Goal: Task Accomplishment & Management: Manage account settings

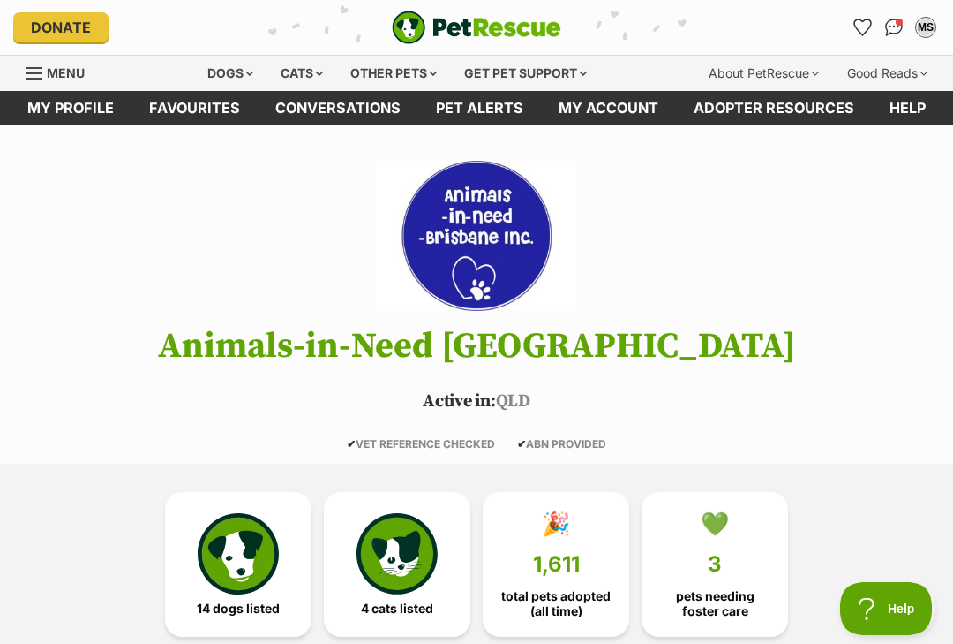
click at [889, 28] on img "Conversations" at bounding box center [894, 28] width 19 height 18
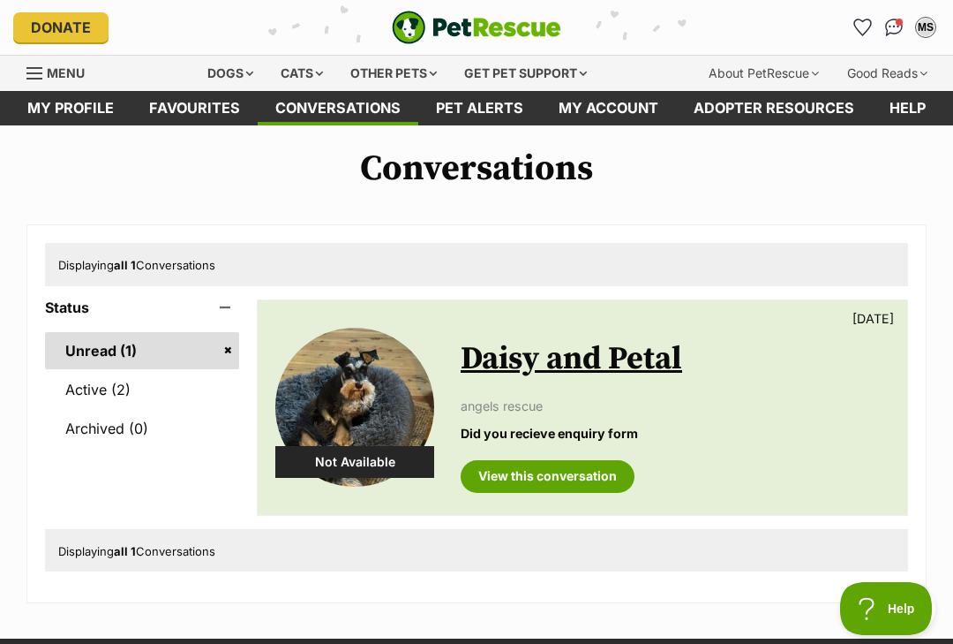
click at [46, 72] on link "Menu" at bounding box center [61, 72] width 71 height 32
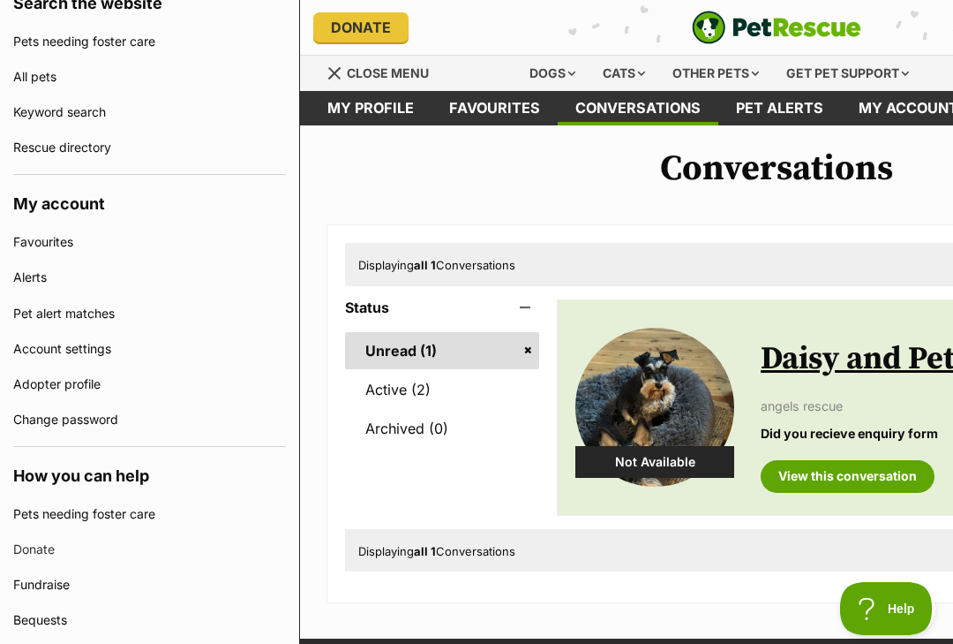
click at [64, 235] on link "Favourites" at bounding box center [149, 241] width 273 height 35
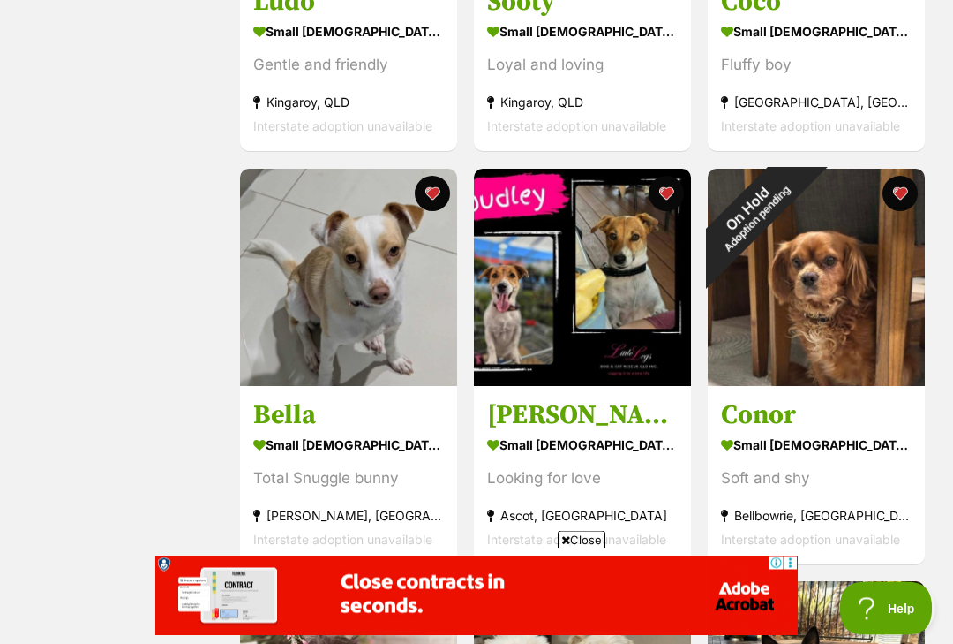
scroll to position [607, 0]
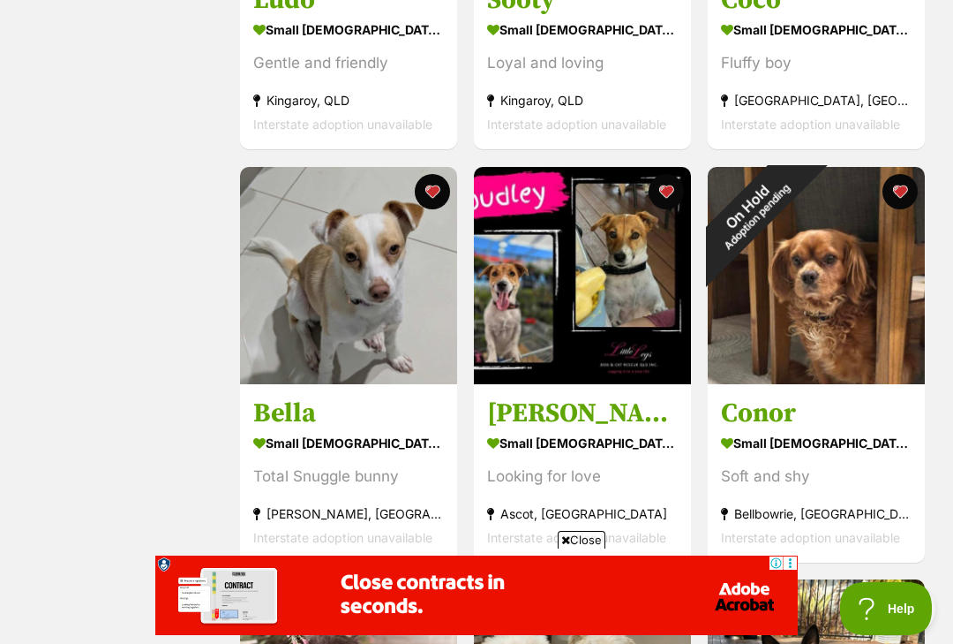
click at [796, 184] on div "On Hold Adoption pending" at bounding box center [752, 211] width 88 height 88
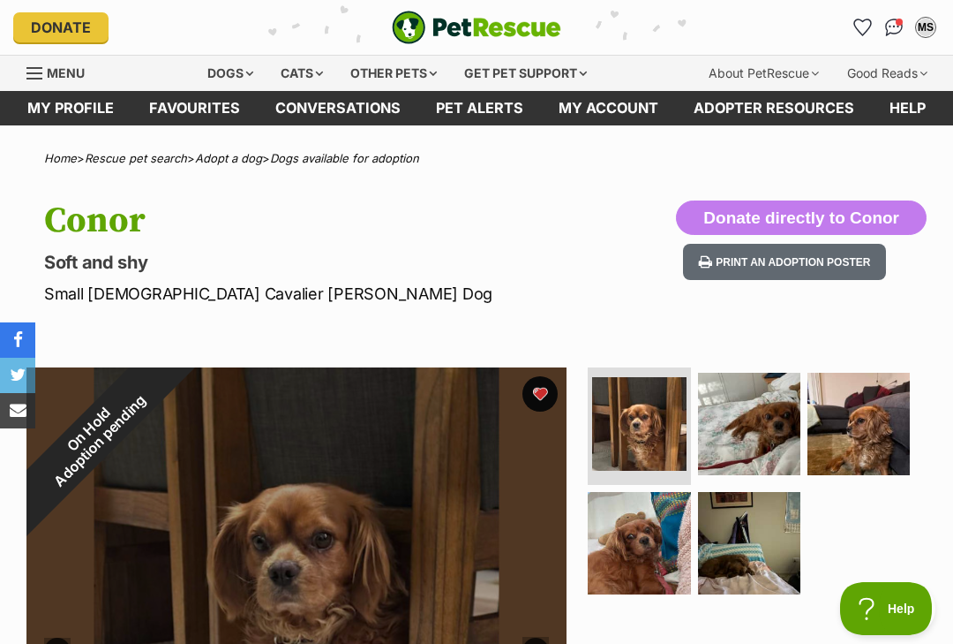
click at [162, 389] on div "On Hold Adoption pending" at bounding box center [93, 434] width 135 height 135
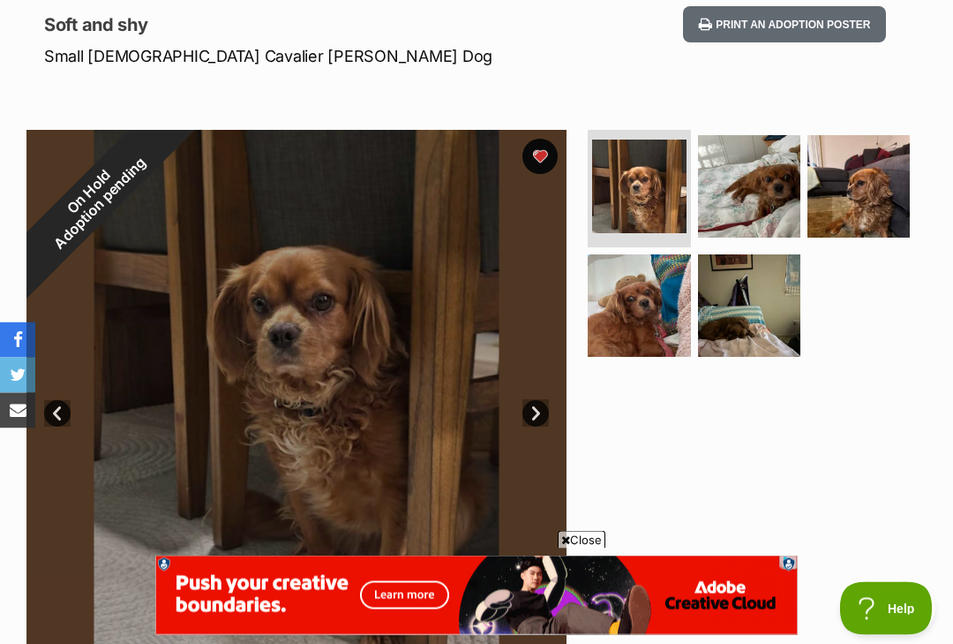
scroll to position [269, 0]
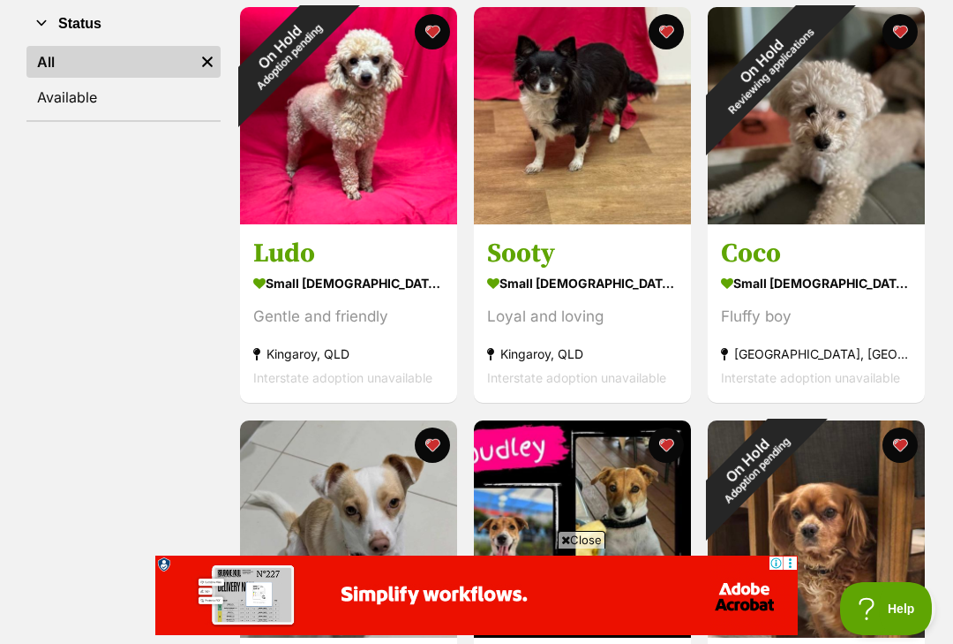
scroll to position [340, 0]
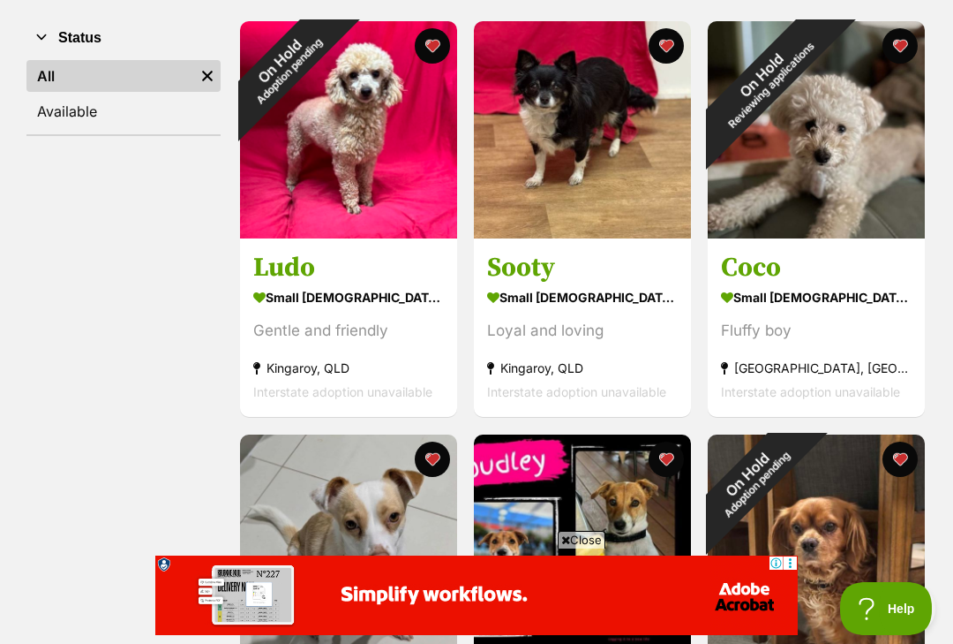
click at [825, 138] on div "On Hold Reviewing applications" at bounding box center [766, 79] width 117 height 117
click at [439, 46] on button "favourite" at bounding box center [432, 45] width 35 height 35
click at [898, 50] on button "favourite" at bounding box center [900, 45] width 35 height 35
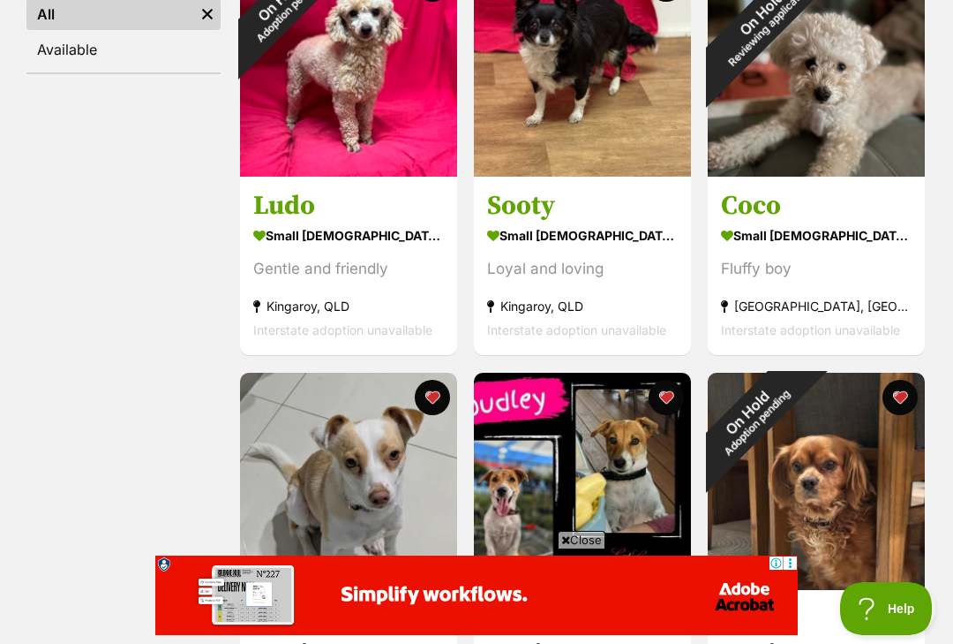
click at [899, 400] on button "favourite" at bounding box center [900, 397] width 35 height 35
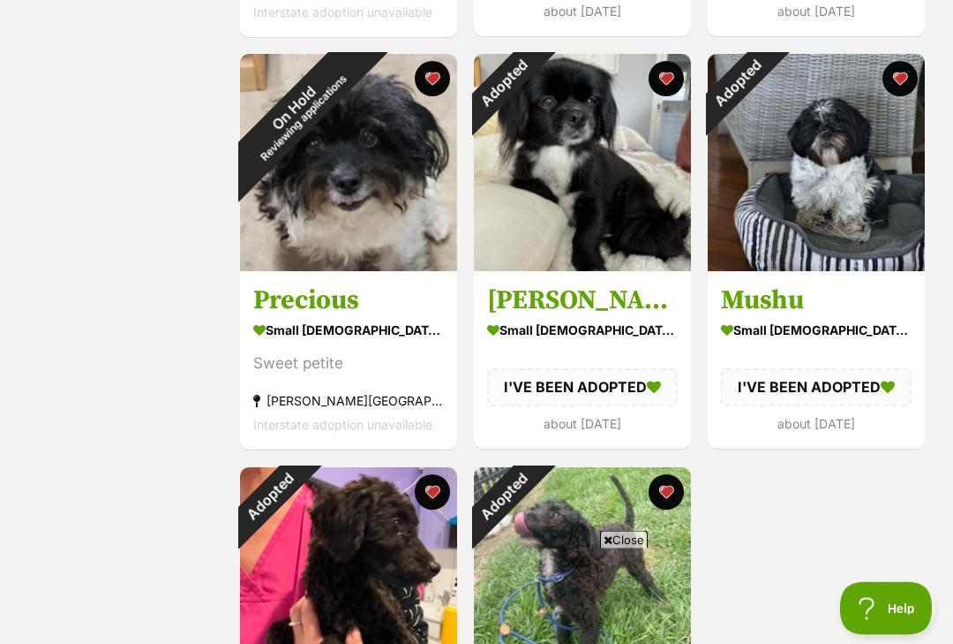
scroll to position [0, 0]
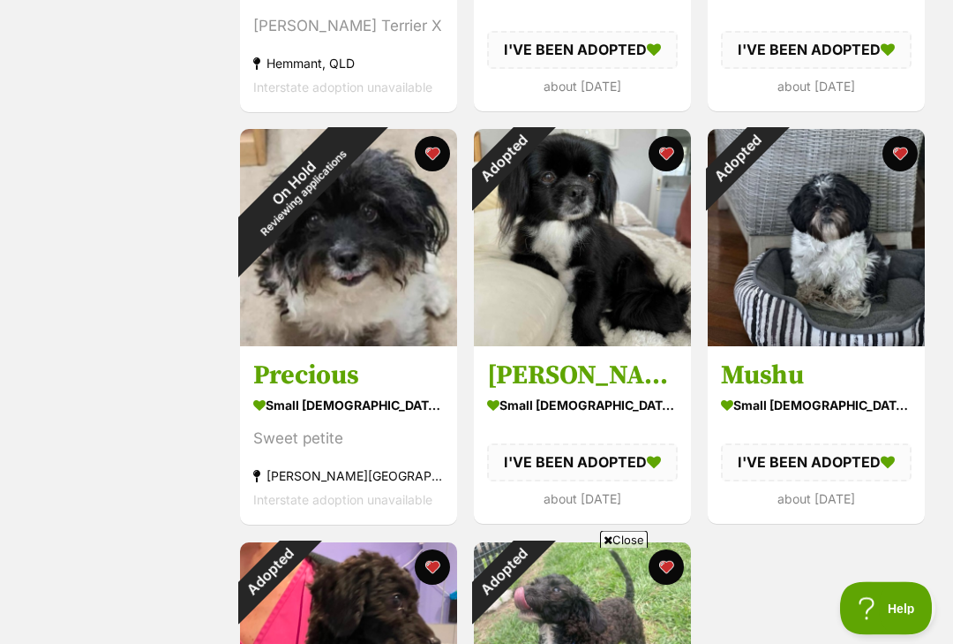
click at [426, 157] on button "favourite" at bounding box center [432, 154] width 35 height 35
click at [664, 152] on button "favourite" at bounding box center [666, 153] width 35 height 35
click at [900, 155] on button "favourite" at bounding box center [900, 153] width 35 height 35
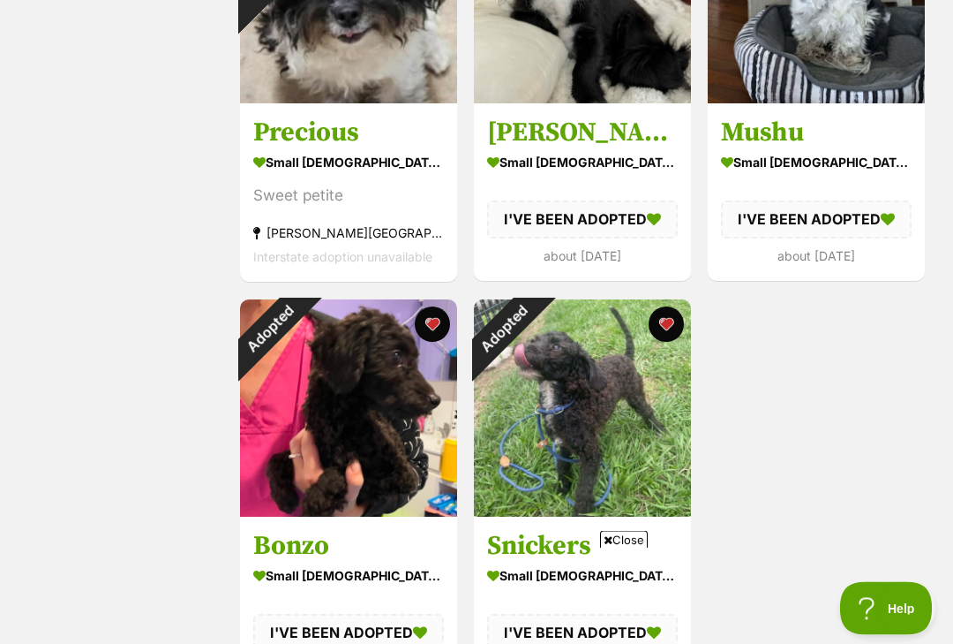
scroll to position [2547, 0]
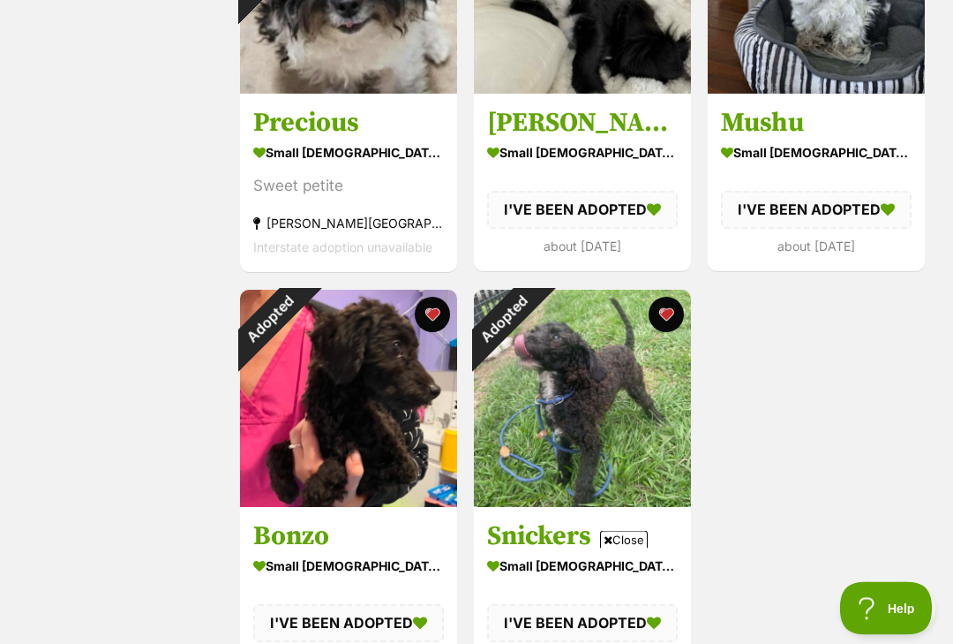
click at [664, 313] on button "favourite" at bounding box center [666, 314] width 35 height 35
click at [430, 314] on button "favourite" at bounding box center [432, 314] width 35 height 35
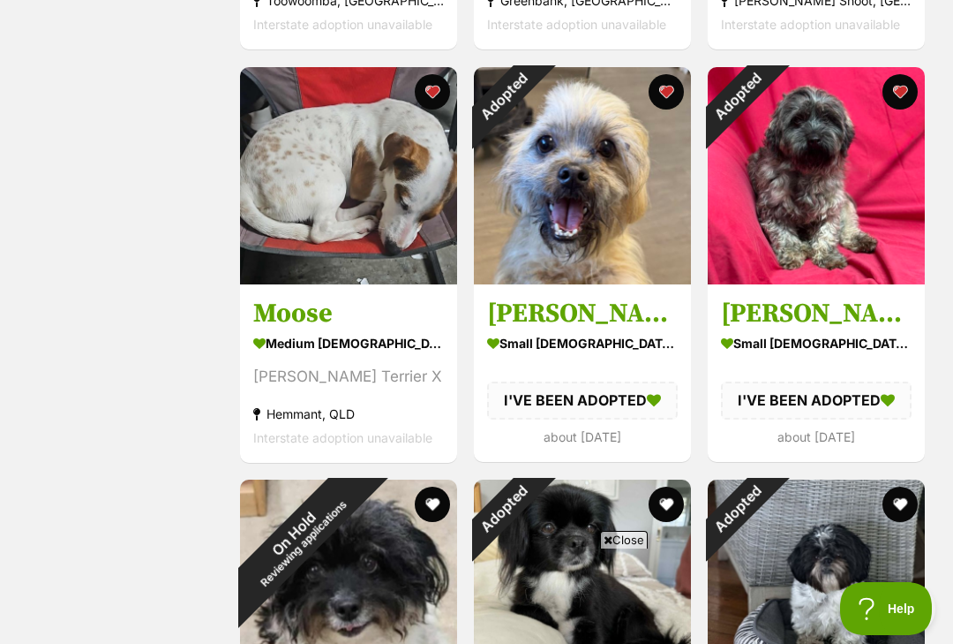
scroll to position [1944, 0]
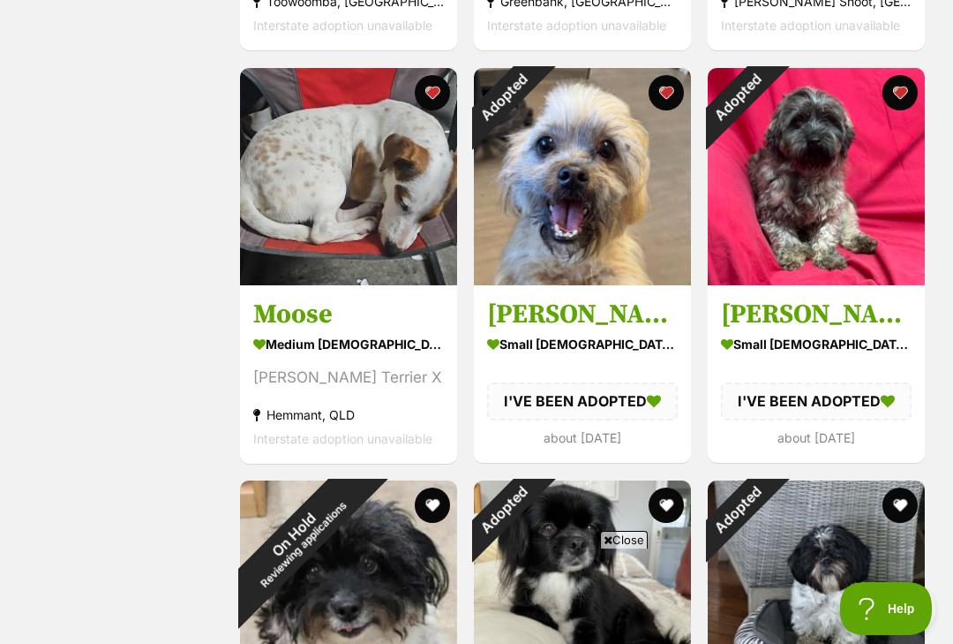
click at [898, 97] on button "favourite" at bounding box center [900, 92] width 35 height 35
click at [661, 91] on button "favourite" at bounding box center [666, 92] width 35 height 35
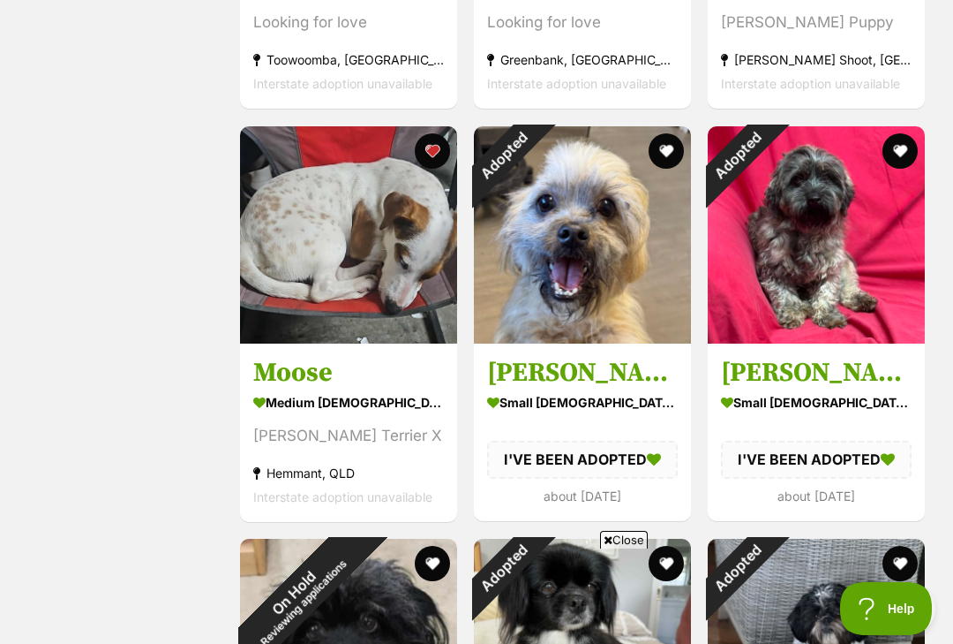
scroll to position [1885, 0]
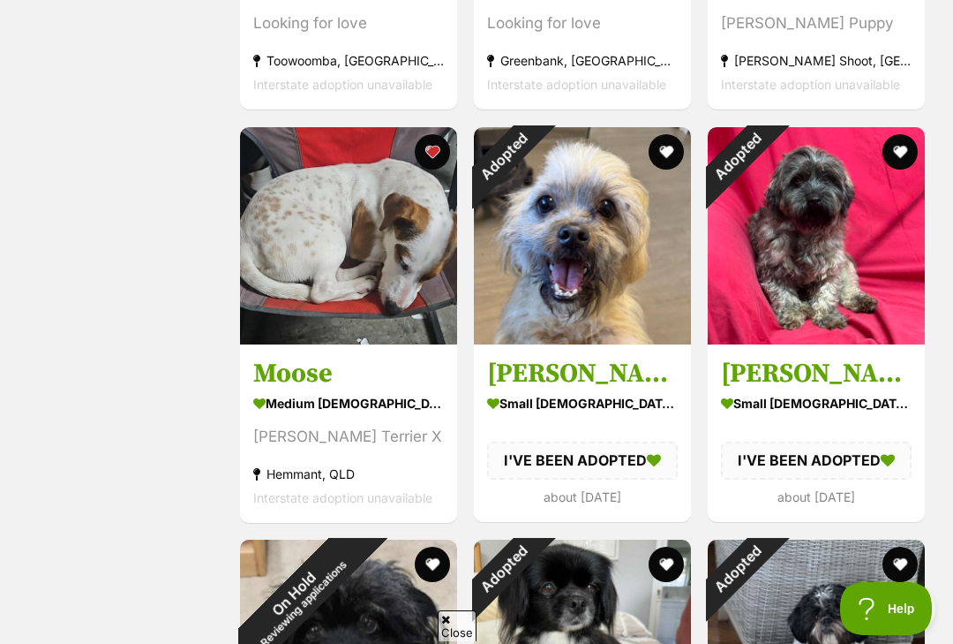
click at [364, 305] on img at bounding box center [348, 235] width 217 height 217
click at [439, 154] on button "favourite" at bounding box center [432, 151] width 35 height 35
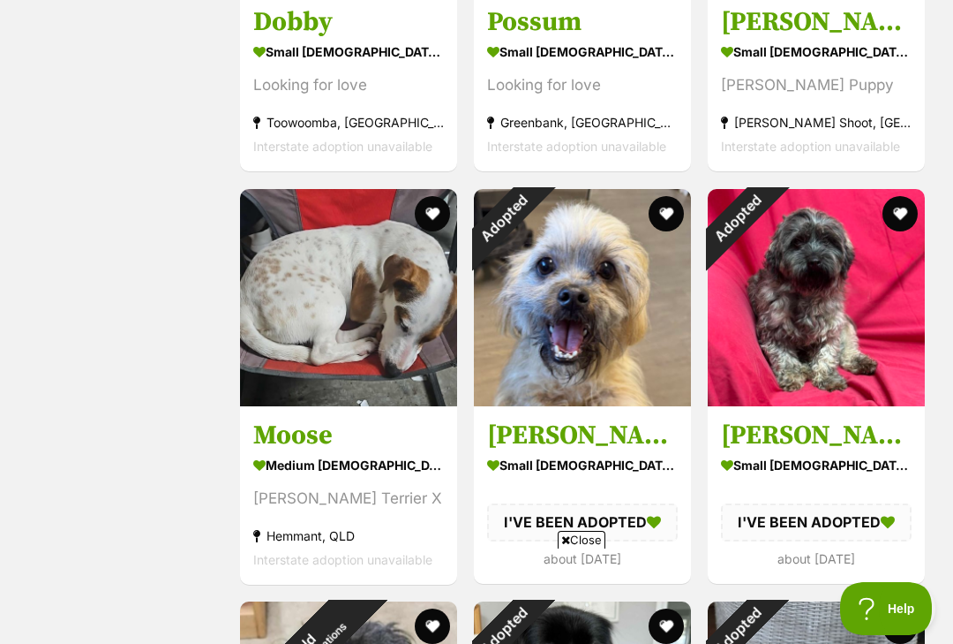
scroll to position [1822, 0]
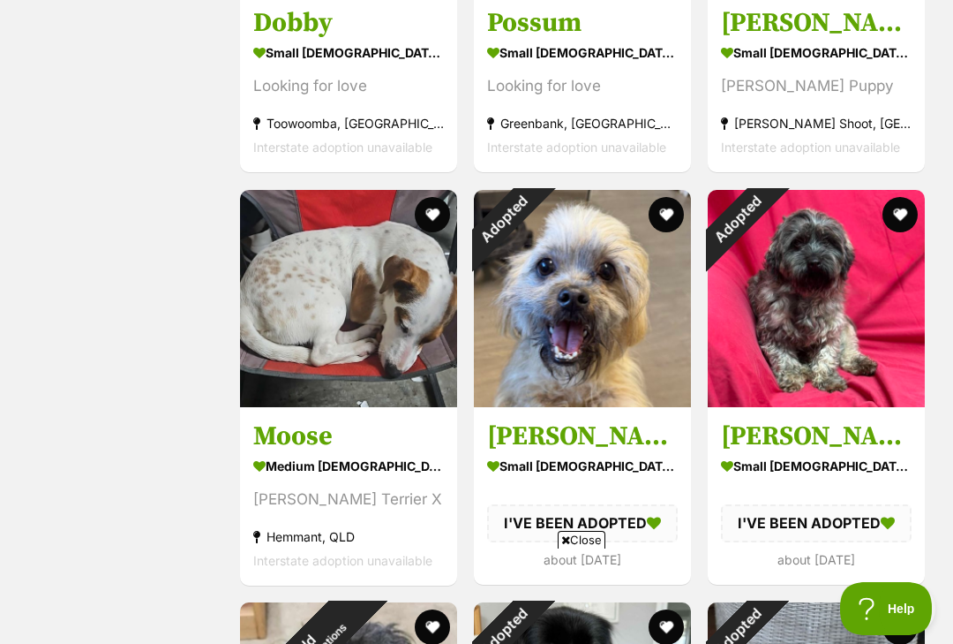
click at [767, 249] on div "Adopted" at bounding box center [737, 219] width 59 height 59
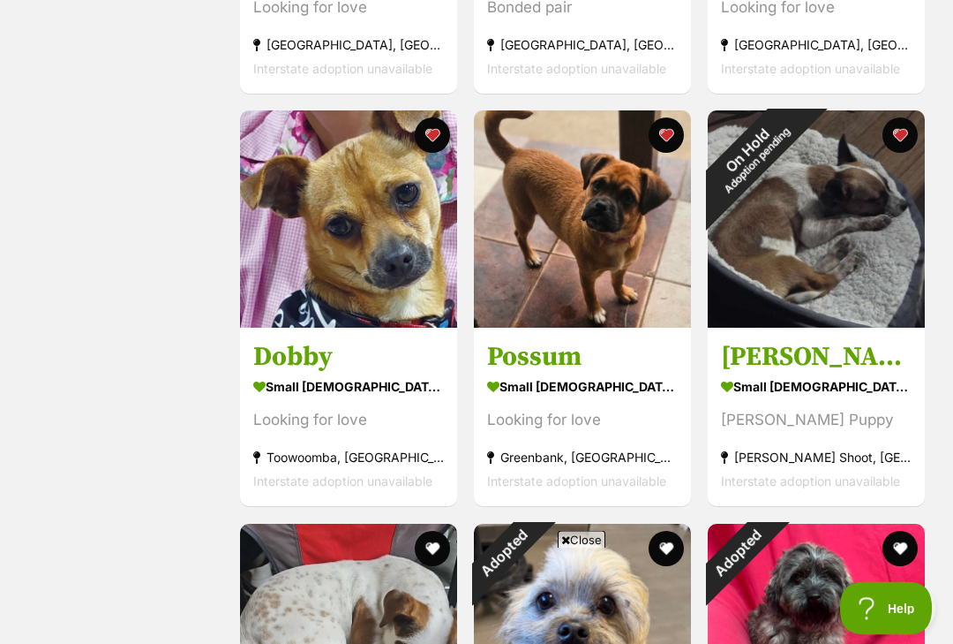
scroll to position [1485, 0]
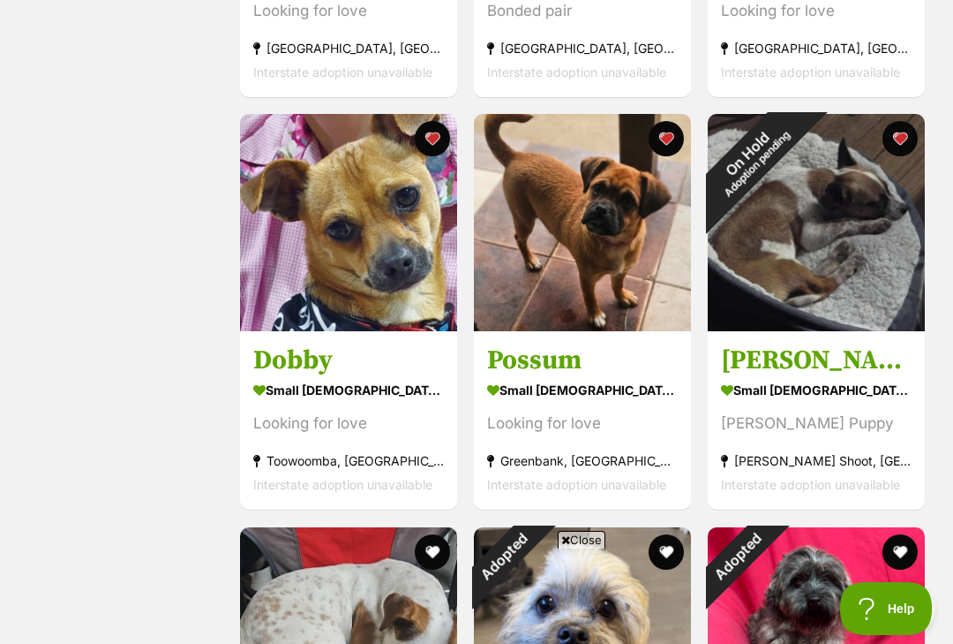
click at [899, 135] on button "favourite" at bounding box center [900, 138] width 35 height 35
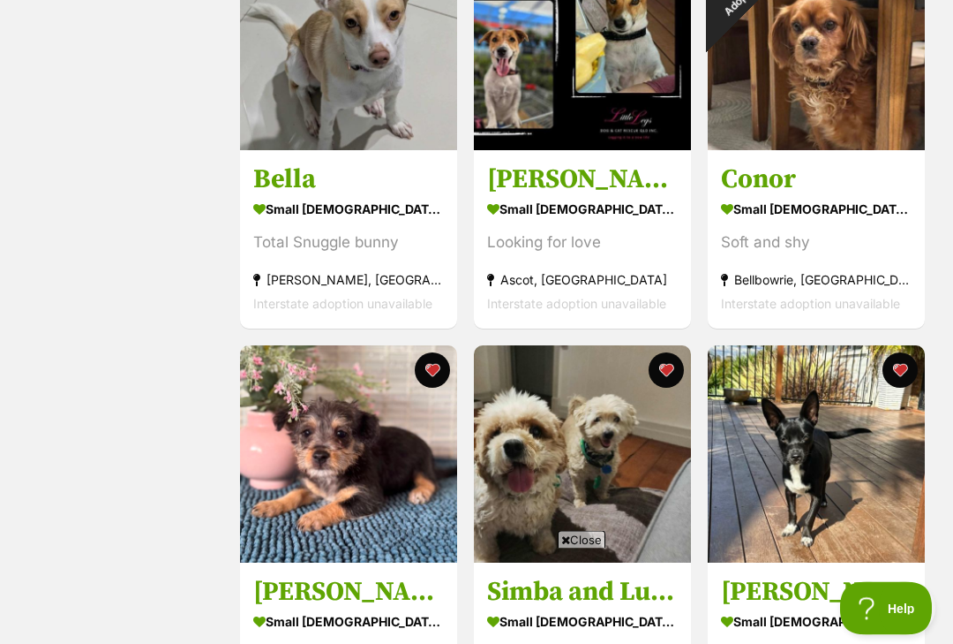
scroll to position [841, 0]
click at [343, 478] on img at bounding box center [348, 453] width 217 height 217
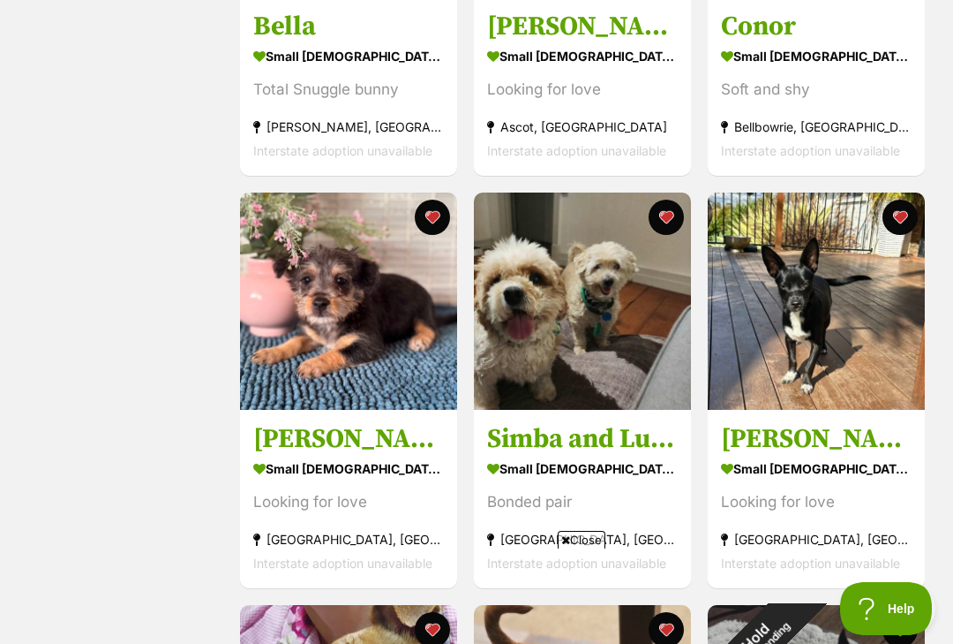
scroll to position [994, 0]
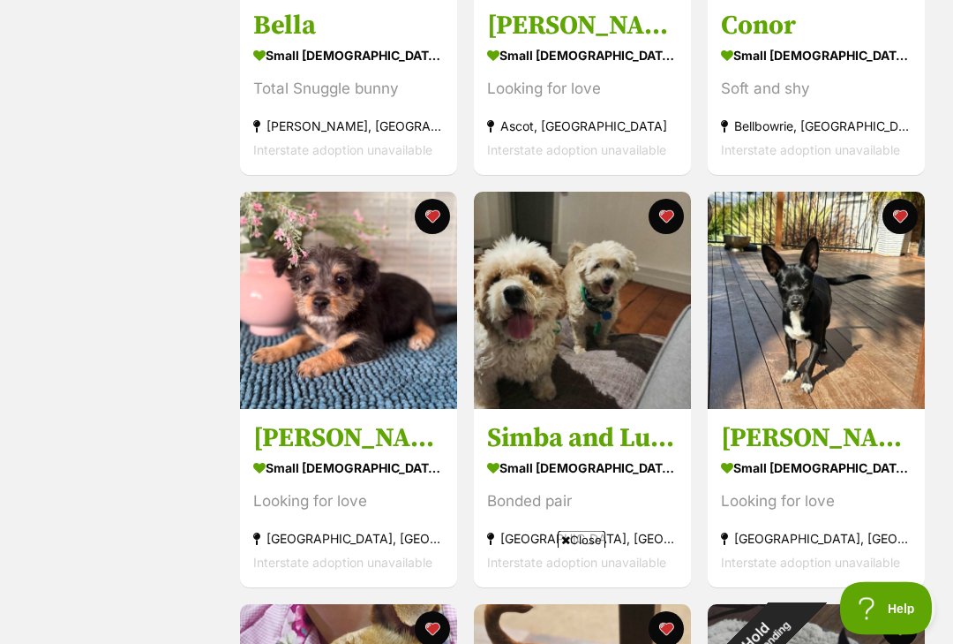
click at [616, 344] on img at bounding box center [582, 300] width 217 height 217
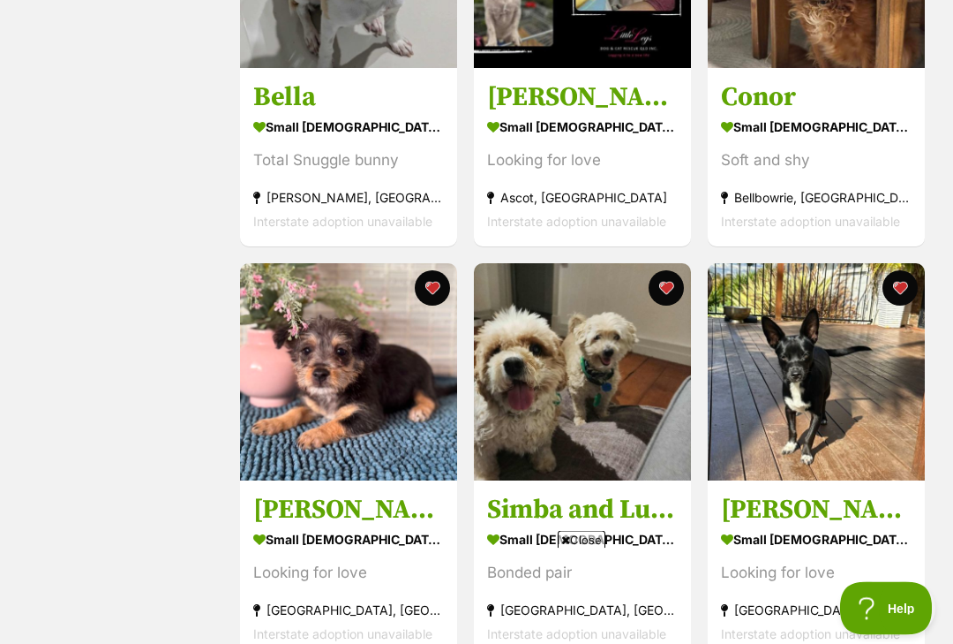
scroll to position [911, 0]
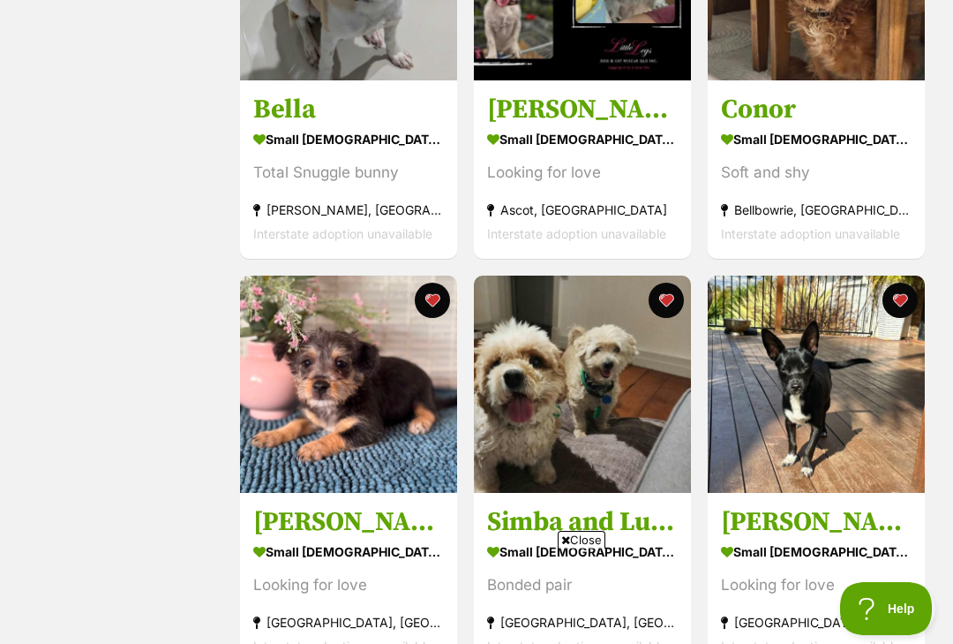
click at [666, 303] on button "favourite" at bounding box center [666, 299] width 35 height 35
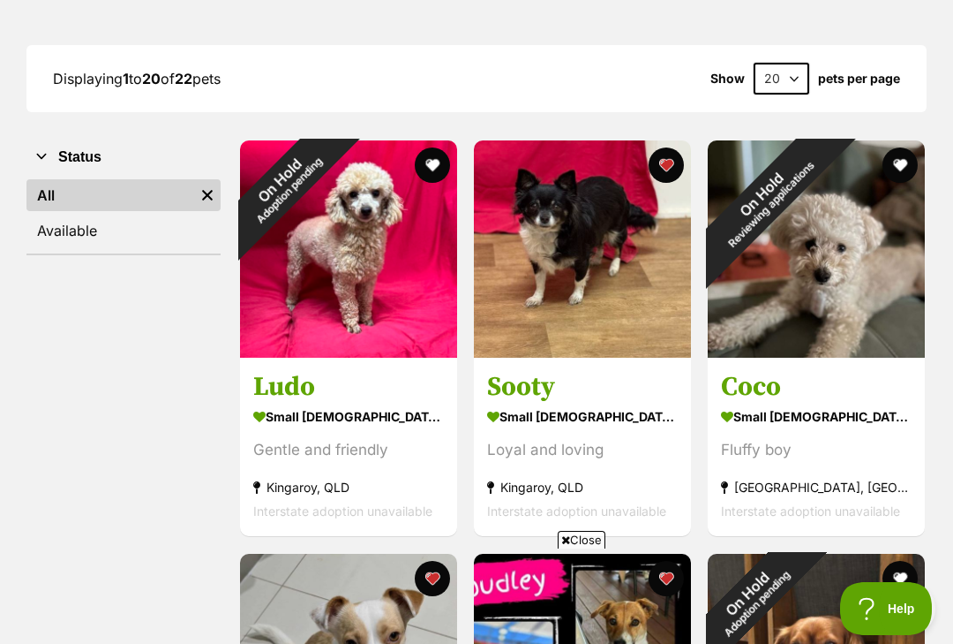
scroll to position [218, 0]
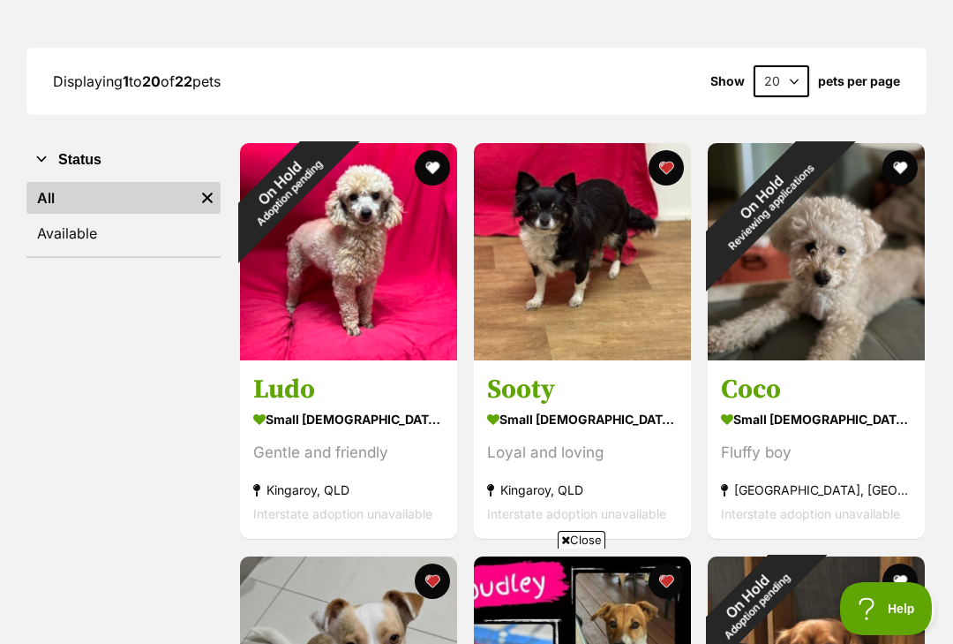
click at [597, 358] on img at bounding box center [582, 251] width 217 height 217
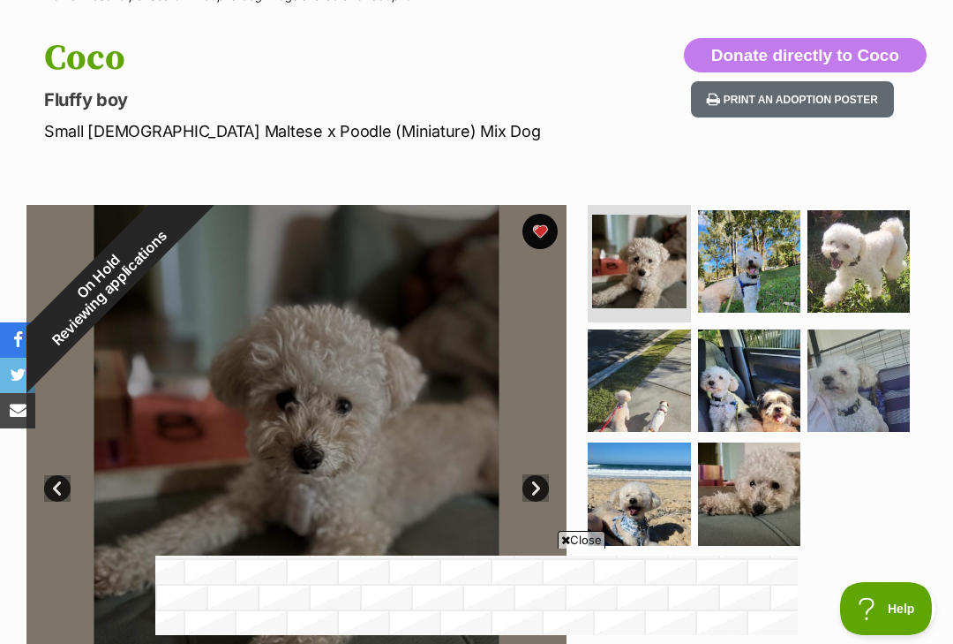
scroll to position [107, 0]
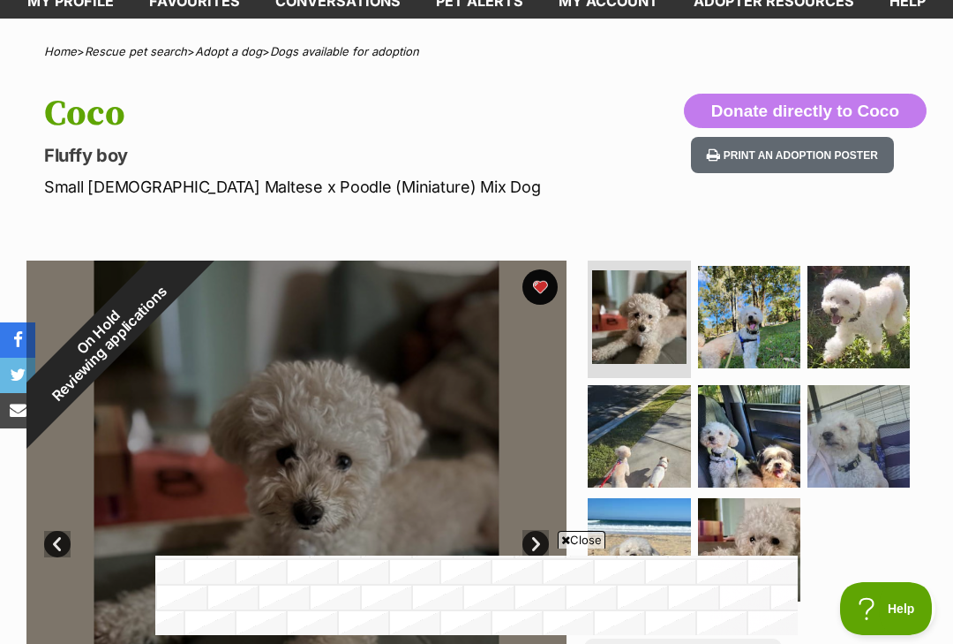
click at [182, 285] on div "On Hold Reviewing applications" at bounding box center [103, 337] width 155 height 155
click at [182, 287] on div "On Hold Reviewing applications" at bounding box center [103, 337] width 155 height 155
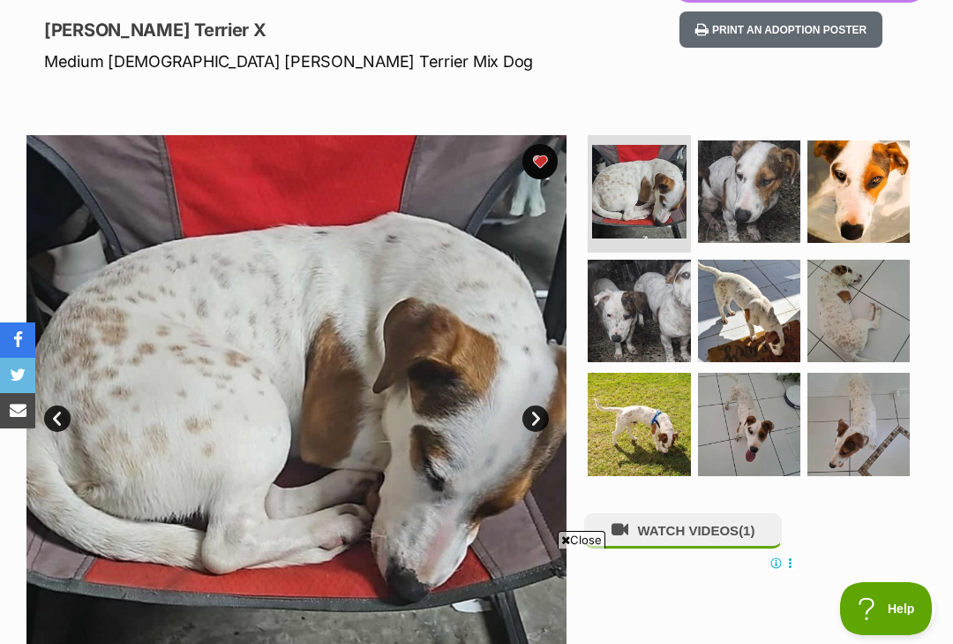
scroll to position [121, 0]
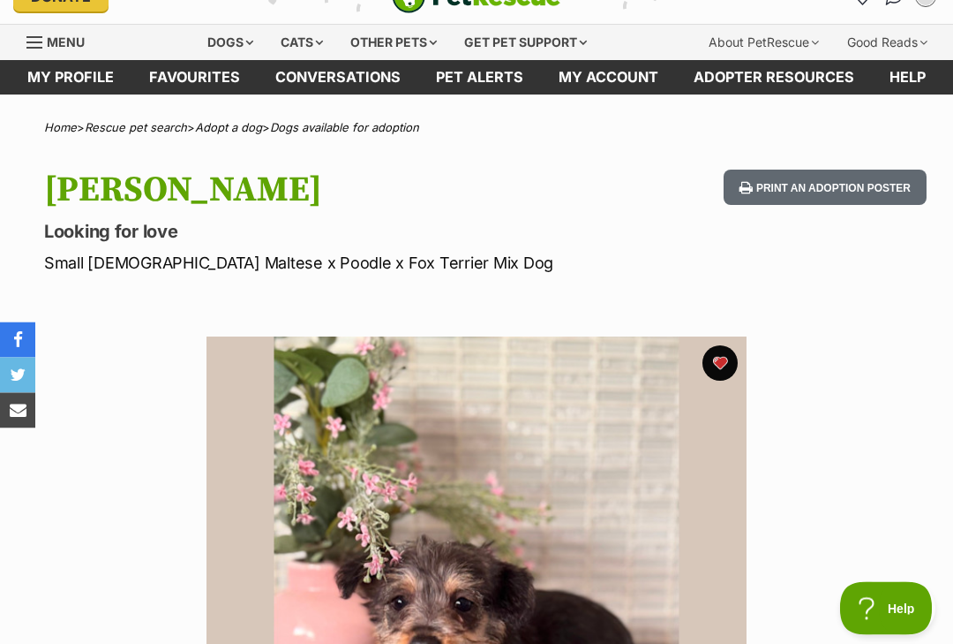
scroll to position [28, 0]
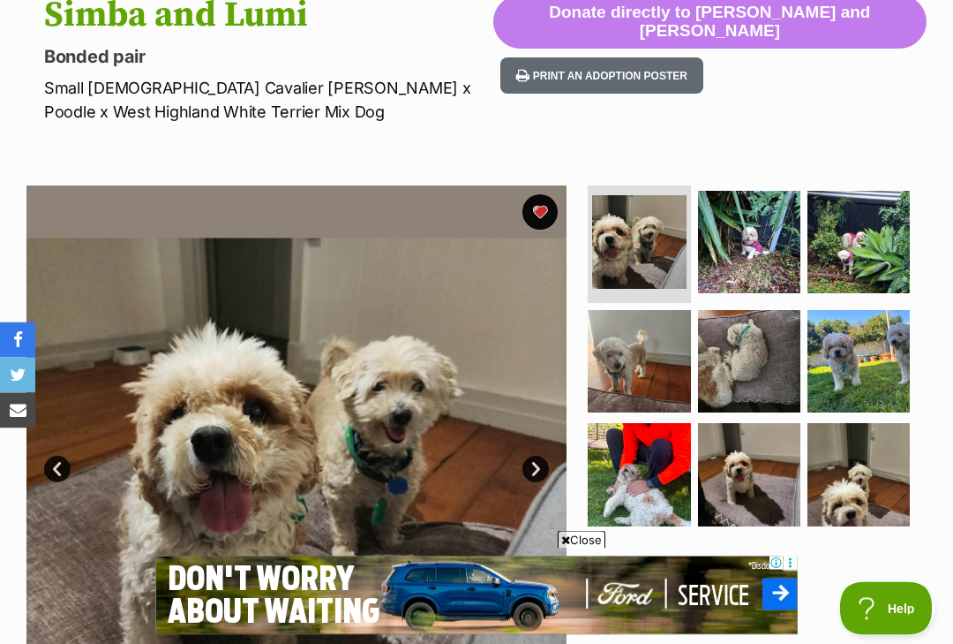
scroll to position [194, 0]
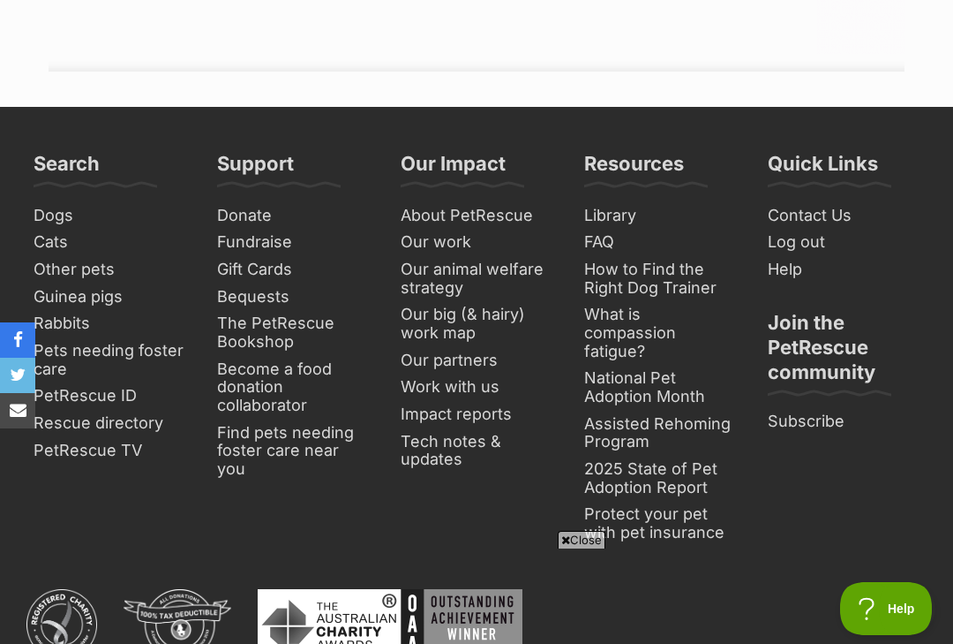
scroll to position [2701, 0]
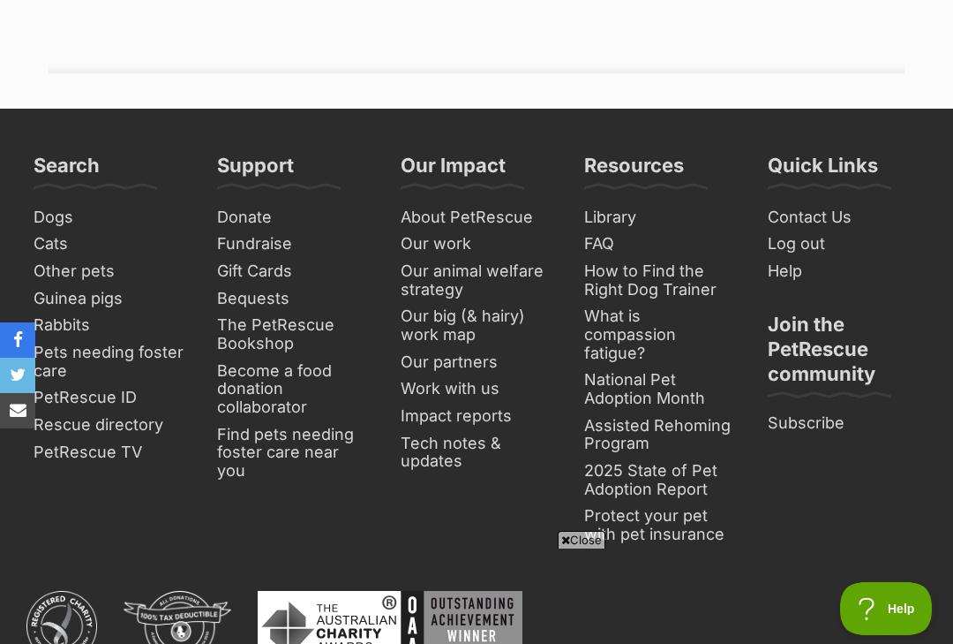
click at [827, 204] on link "Contact Us" at bounding box center [844, 217] width 166 height 27
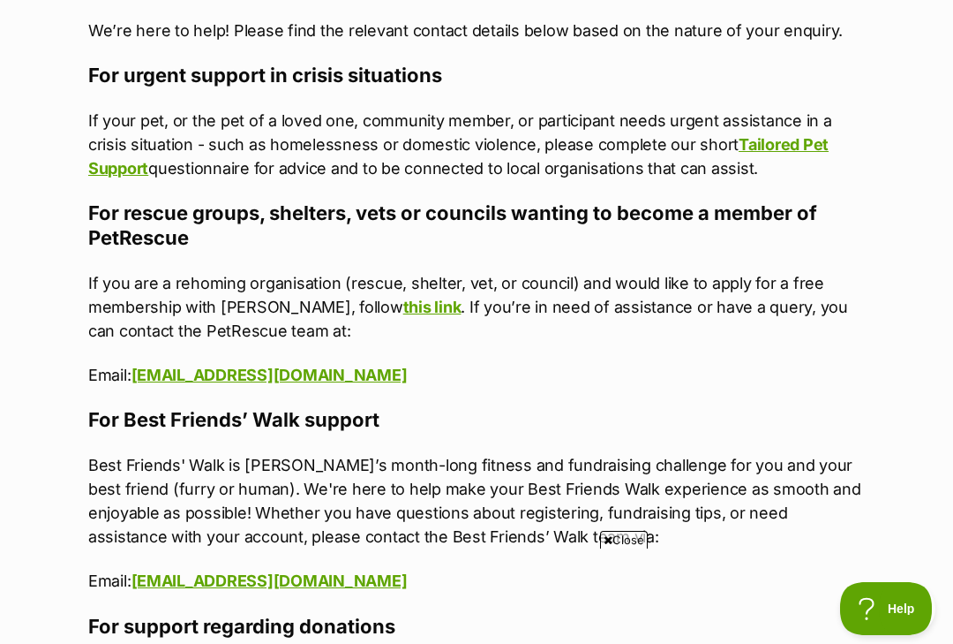
scroll to position [1193, 0]
